Goal: Task Accomplishment & Management: Manage account settings

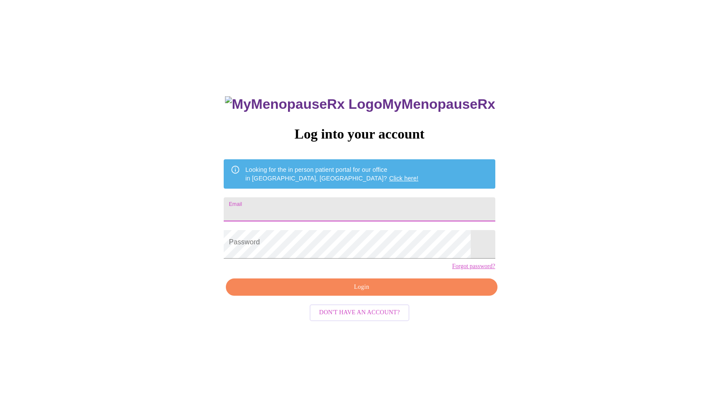
click at [340, 221] on input "Email" at bounding box center [359, 209] width 271 height 24
type input "triciabeliso.az@gmail.com"
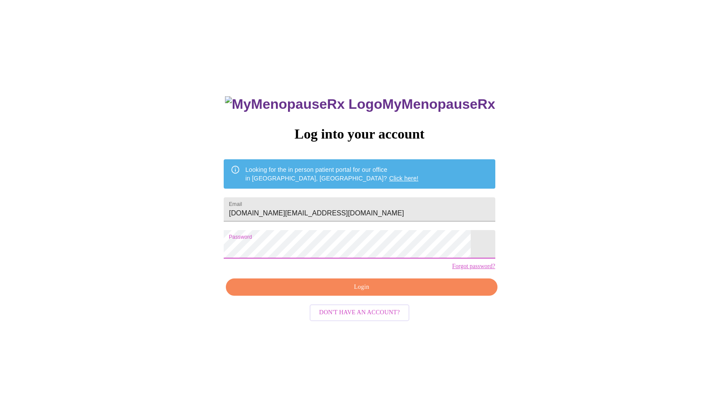
click at [359, 293] on span "Login" at bounding box center [361, 287] width 251 height 11
click at [226, 263] on div "MyMenopauseRx Log into your account Looking for the in person patient portal fo…" at bounding box center [359, 240] width 712 height 474
click at [452, 270] on link "Forgot password?" at bounding box center [473, 266] width 43 height 7
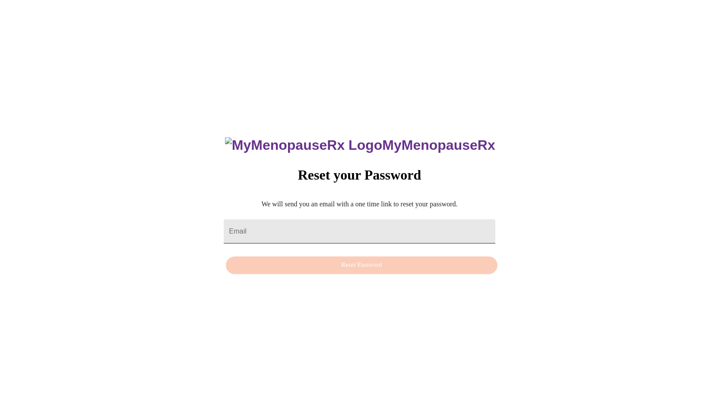
click at [394, 228] on input "Email" at bounding box center [359, 231] width 271 height 24
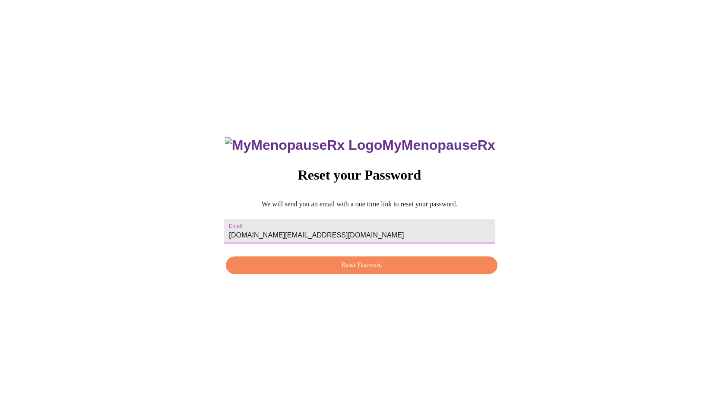
type input "triciabeliso.az@gmail.com"
click at [368, 271] on span "Reset Password" at bounding box center [361, 265] width 251 height 11
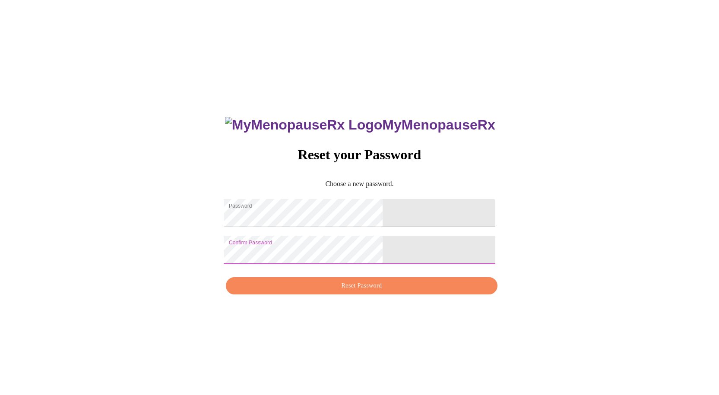
click at [380, 292] on span "Reset Password" at bounding box center [361, 286] width 251 height 11
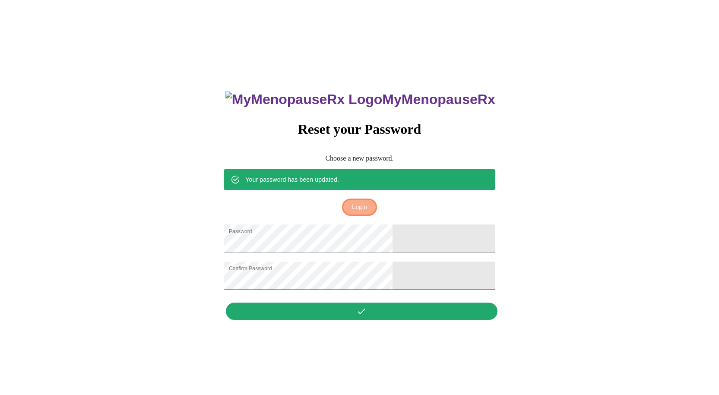
click at [359, 202] on span "Login" at bounding box center [359, 207] width 15 height 11
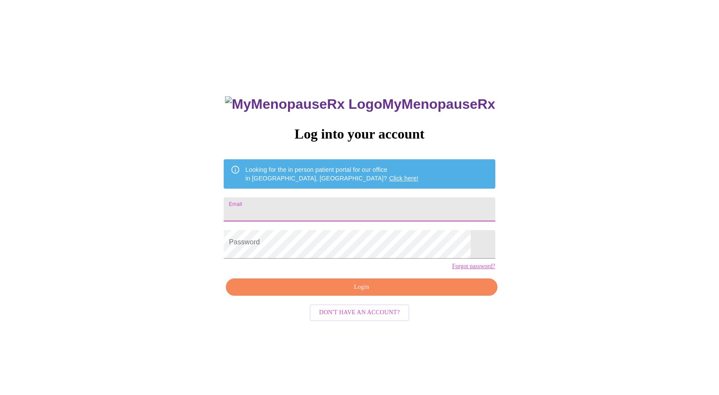
click at [350, 219] on input "Email" at bounding box center [359, 209] width 271 height 24
type input "triciabeliso.az@gmail.com"
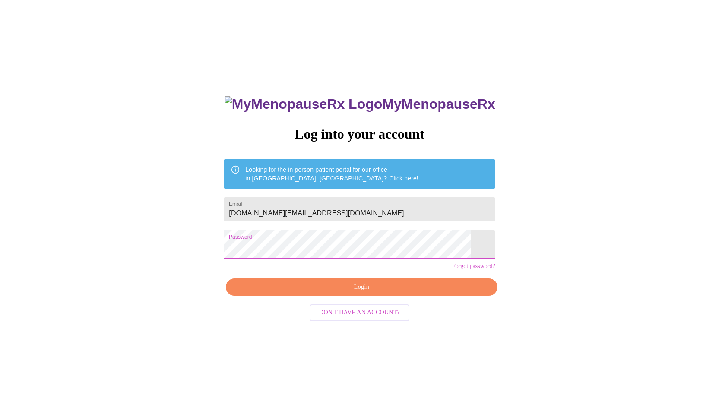
click at [367, 293] on span "Login" at bounding box center [361, 287] width 251 height 11
